Goal: Transaction & Acquisition: Purchase product/service

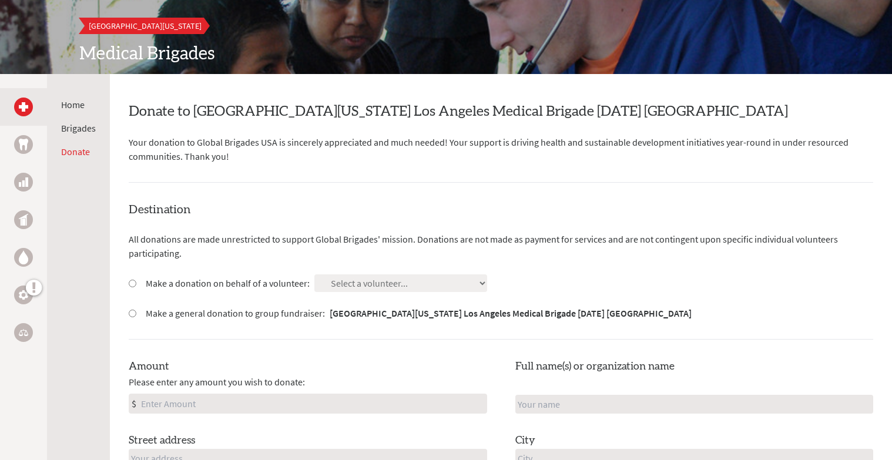
scroll to position [145, 0]
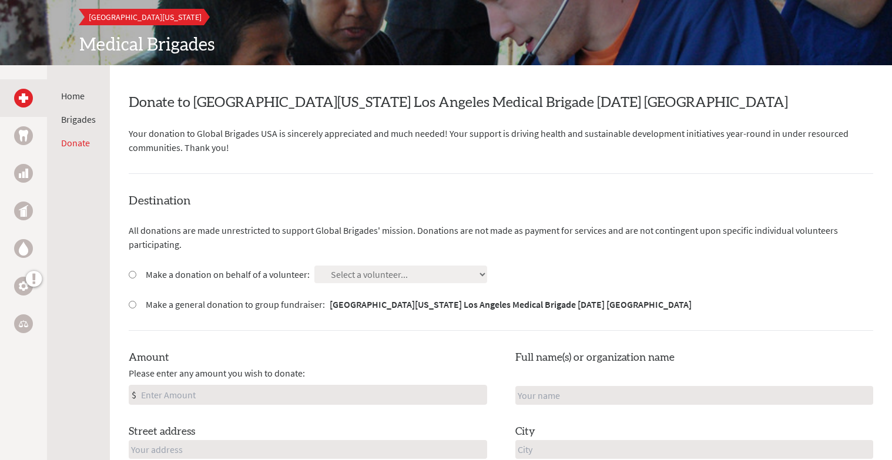
click at [146, 276] on label "Make a donation on behalf of a volunteer:" at bounding box center [228, 274] width 164 height 14
click at [136, 276] on input "Make a donation on behalf of a volunteer:" at bounding box center [133, 275] width 8 height 8
radio input "true"
click at [168, 307] on label "Make a general donation to group fundraiser: [GEOGRAPHIC_DATA][US_STATE] Los An…" at bounding box center [419, 304] width 546 height 14
click at [136, 307] on input "Make a general donation to group fundraiser: [GEOGRAPHIC_DATA][US_STATE] Los An…" at bounding box center [133, 305] width 8 height 8
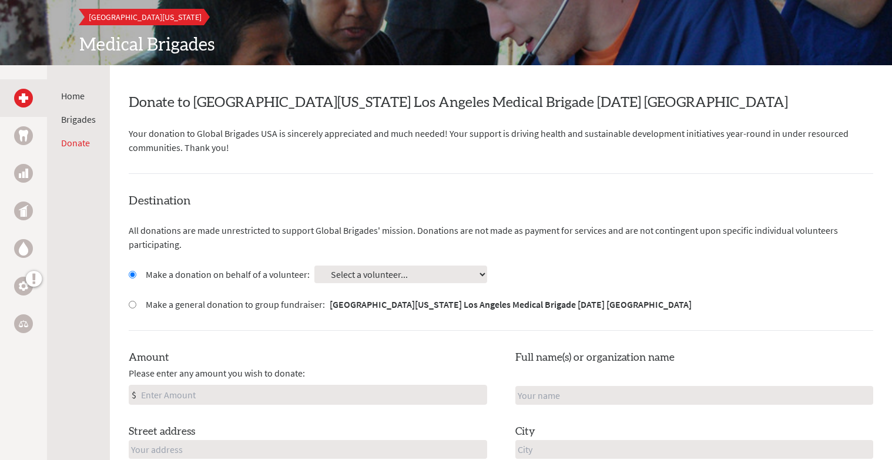
radio input "true"
drag, startPoint x: 563, startPoint y: 232, endPoint x: 632, endPoint y: 240, distance: 69.7
click at [633, 240] on p "All donations are made unrestricted to support Global Brigades' mission. Donati…" at bounding box center [501, 237] width 744 height 28
click at [606, 213] on div "Destination All donations are made unrestricted to support Global Brigades' mis…" at bounding box center [501, 390] width 744 height 394
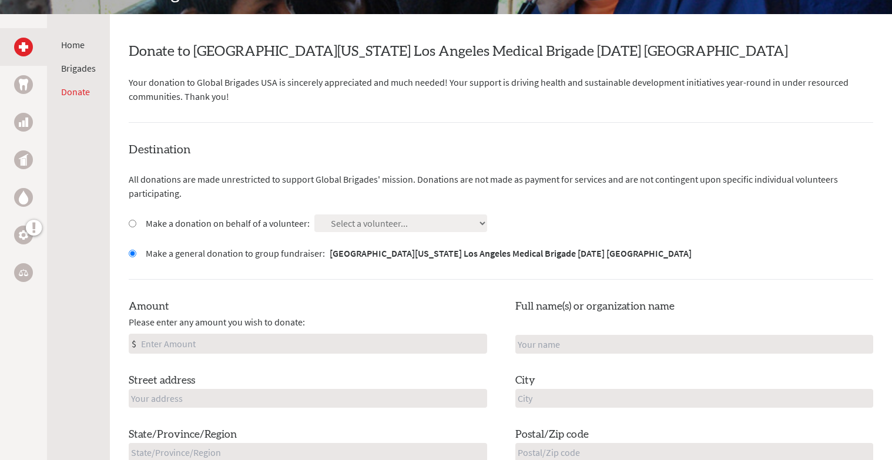
scroll to position [191, 0]
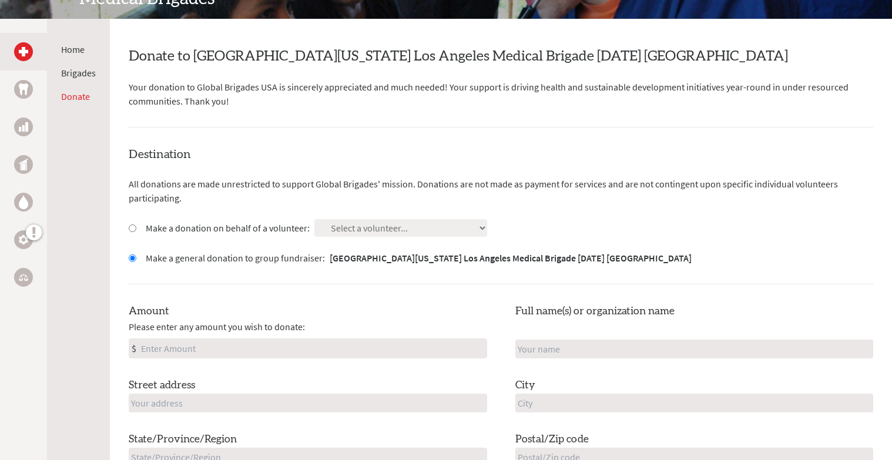
click at [323, 348] on input "Amount" at bounding box center [313, 348] width 348 height 19
type input "250"
click at [556, 347] on input "text" at bounding box center [694, 349] width 358 height 19
type input "B"
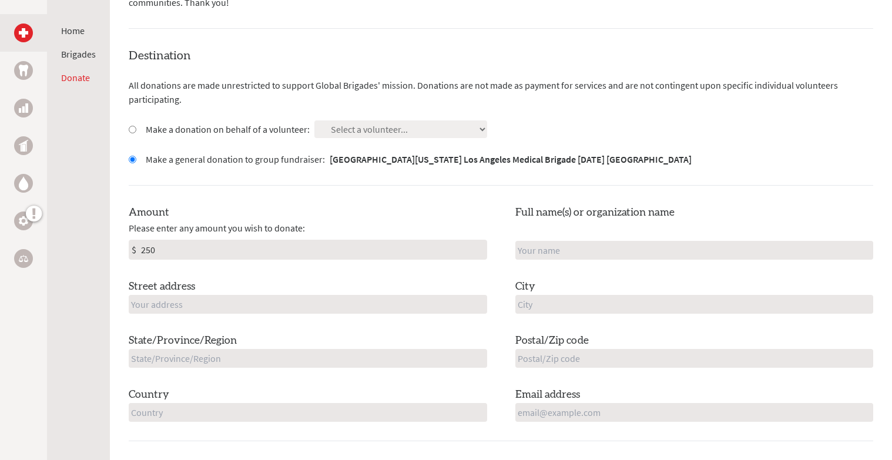
scroll to position [290, 0]
type input "[PERSON_NAME]"
click at [583, 304] on input "text" at bounding box center [694, 303] width 358 height 19
type input "[GEOGRAPHIC_DATA]"
click at [336, 297] on input "text" at bounding box center [308, 303] width 358 height 19
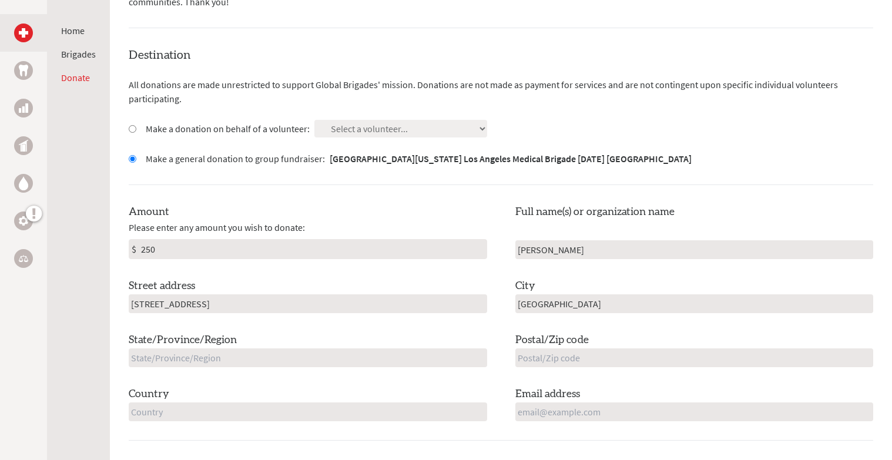
type input "[STREET_ADDRESS]"
click at [523, 366] on input "text" at bounding box center [694, 357] width 358 height 19
type input "91356"
click at [404, 357] on input "text" at bounding box center [308, 357] width 358 height 19
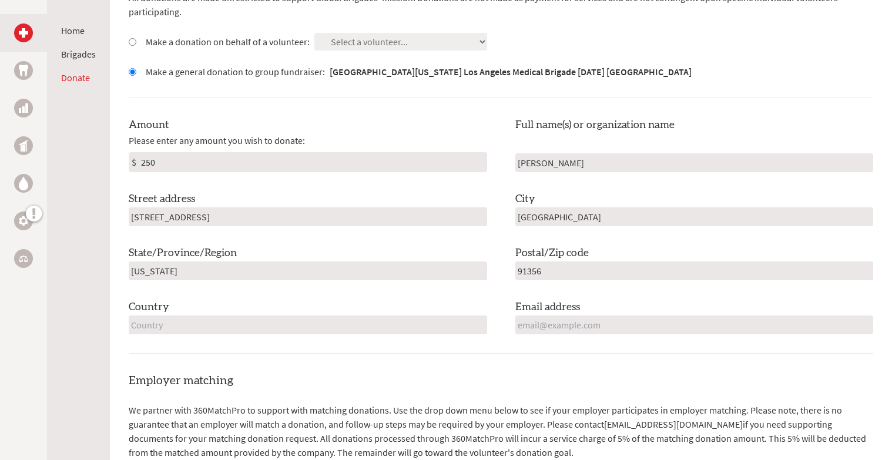
scroll to position [385, 0]
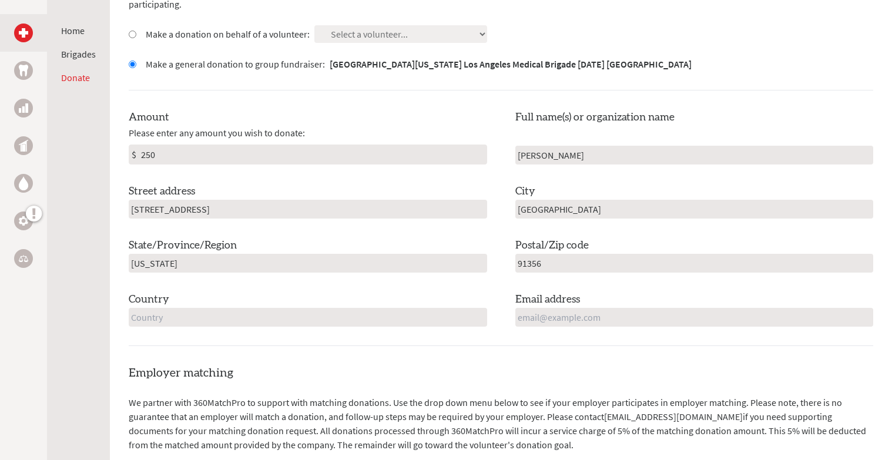
type input "[US_STATE]"
click at [414, 316] on input "text" at bounding box center [308, 317] width 358 height 19
type input "[GEOGRAPHIC_DATA]"
click at [651, 310] on input "email" at bounding box center [694, 317] width 358 height 19
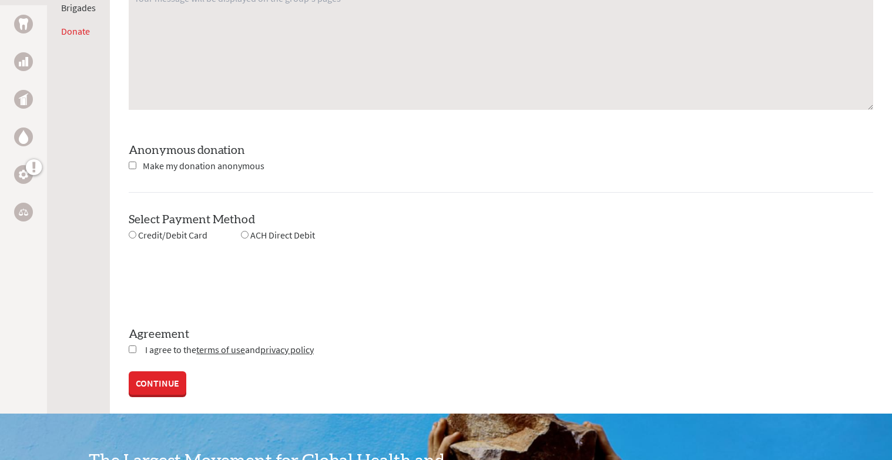
scroll to position [1005, 0]
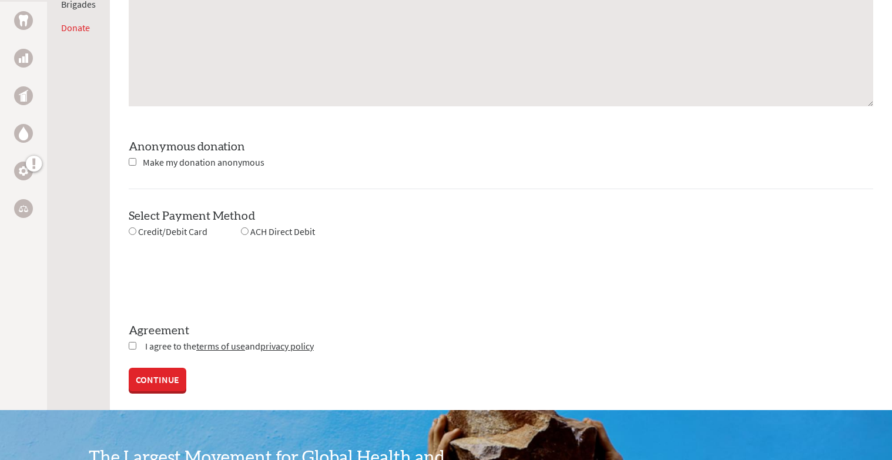
type input "[EMAIL_ADDRESS][DOMAIN_NAME]"
click at [136, 230] on div "Credit/Debit Card" at bounding box center [168, 231] width 79 height 15
click at [134, 230] on input "radio" at bounding box center [133, 231] width 8 height 8
radio input "true"
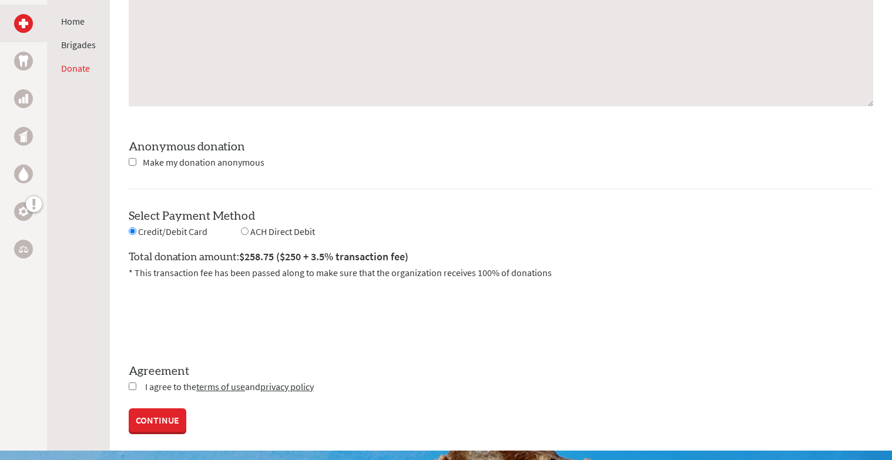
click at [132, 382] on input "checkbox" at bounding box center [133, 386] width 8 height 8
checkbox input "true"
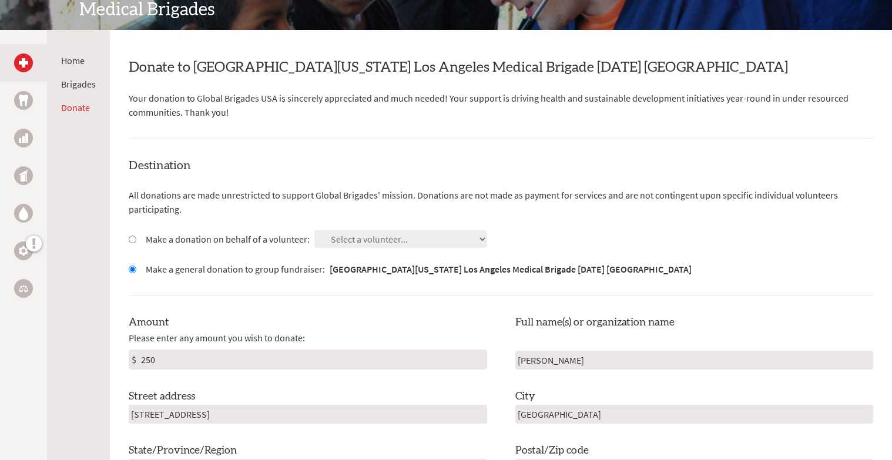
scroll to position [187, 0]
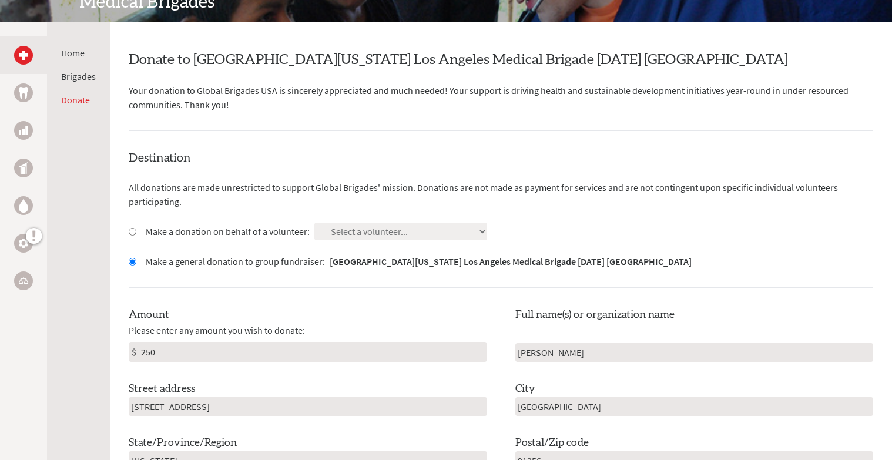
click at [349, 241] on div "Destination All donations are made unrestricted to support Global Brigades' mis…" at bounding box center [501, 347] width 744 height 394
click at [197, 233] on label "Make a donation on behalf of a volunteer:" at bounding box center [228, 231] width 164 height 14
click at [136, 233] on input "Make a donation on behalf of a volunteer:" at bounding box center [133, 232] width 8 height 8
radio input "true"
click at [352, 233] on select "Select a volunteer... [PERSON_NAME] [PERSON_NAME] [PERSON_NAME] [PERSON_NAME] […" at bounding box center [400, 232] width 173 height 18
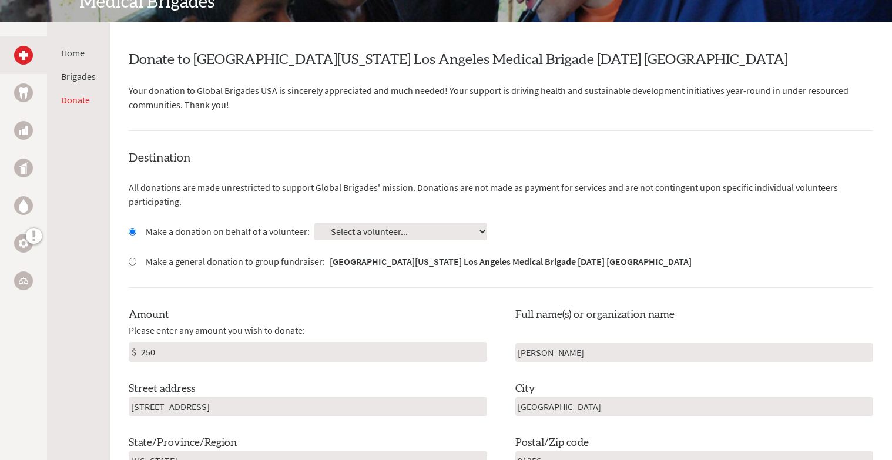
select select "A9A08546-76D2-11F0-9E6E-42010A400005"
click at [374, 229] on select "Select a volunteer... [PERSON_NAME] [PERSON_NAME] [PERSON_NAME] [PERSON_NAME] […" at bounding box center [400, 232] width 173 height 18
click at [555, 105] on p "Your donation to Global Brigades USA is sincerely appreciated and much needed! …" at bounding box center [501, 97] width 744 height 28
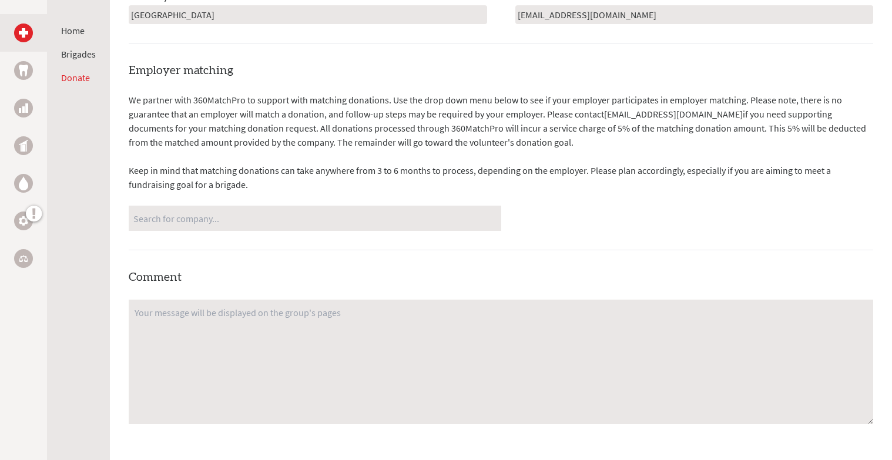
scroll to position [679, 0]
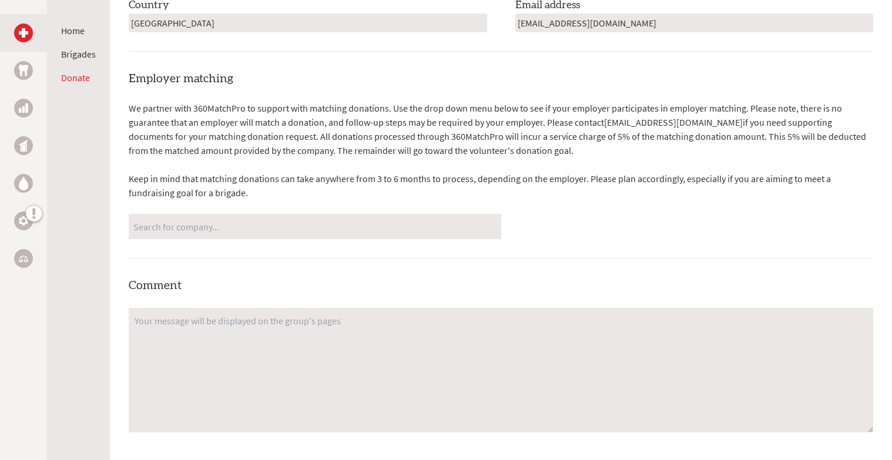
click at [418, 229] on input "Search for company..." at bounding box center [314, 226] width 363 height 21
click at [485, 213] on div "We partner with 360MatchPro to support with matching donations. Use the drop do…" at bounding box center [501, 170] width 744 height 138
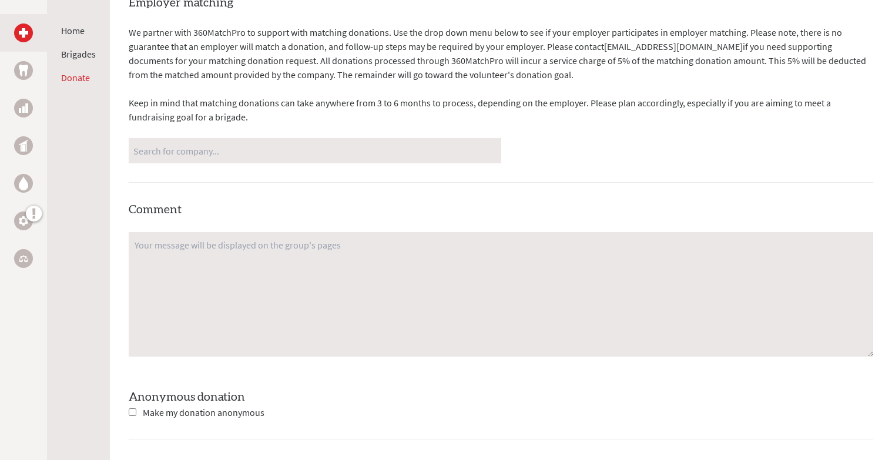
scroll to position [761, 0]
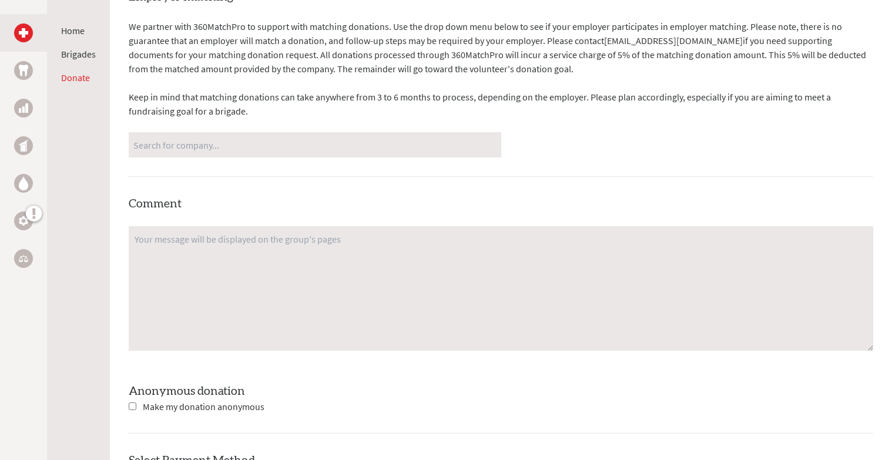
click at [468, 278] on textarea at bounding box center [501, 288] width 744 height 125
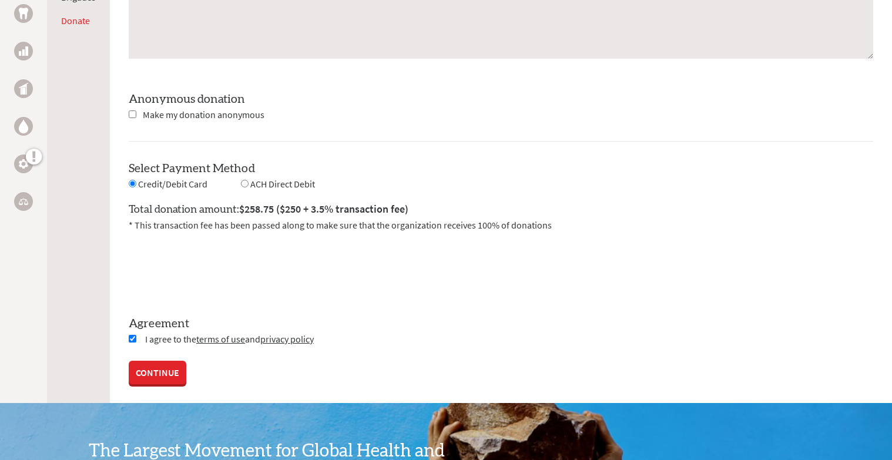
scroll to position [1069, 0]
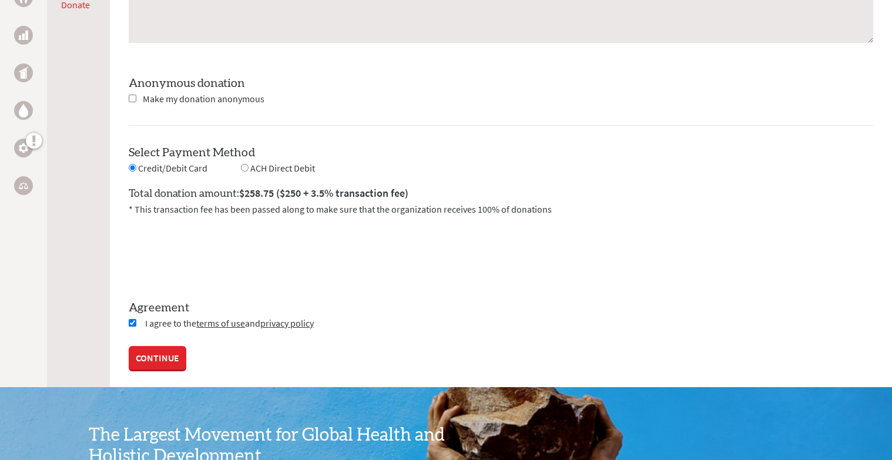
click at [169, 355] on link "CONTINUE" at bounding box center [158, 357] width 58 height 23
